Goal: Navigation & Orientation: Find specific page/section

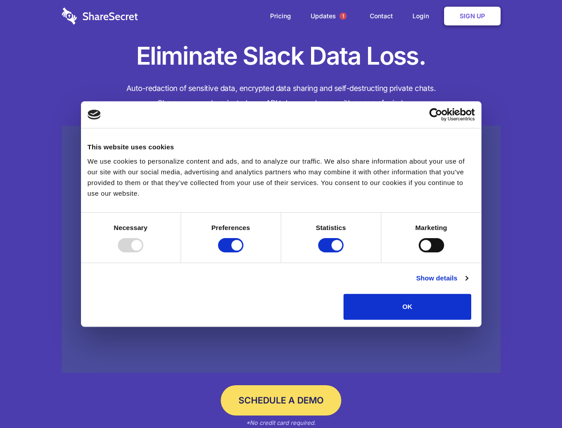
click at [143, 252] on div at bounding box center [130, 245] width 25 height 14
click at [244, 252] on input "Preferences" at bounding box center [230, 245] width 25 height 14
checkbox input "false"
click at [332, 252] on input "Statistics" at bounding box center [330, 245] width 25 height 14
checkbox input "false"
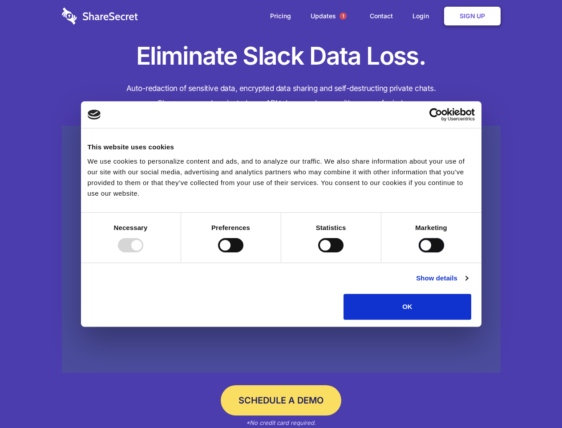
click at [419, 252] on input "Marketing" at bounding box center [431, 245] width 25 height 14
checkbox input "true"
click at [468, 283] on link "Show details" at bounding box center [442, 278] width 52 height 11
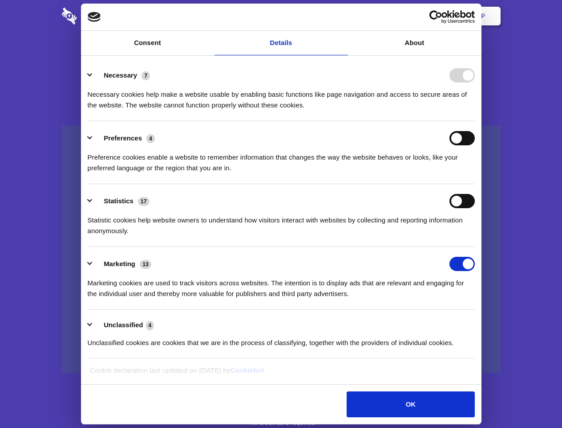
click at [475, 121] on li "Necessary 7 Necessary cookies help make a website usable by enabling basic func…" at bounding box center [281, 89] width 387 height 63
click at [343, 16] on span "1" at bounding box center [343, 15] width 7 height 7
